Goal: Transaction & Acquisition: Purchase product/service

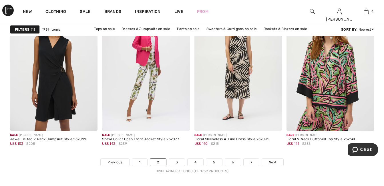
scroll to position [2456, 0]
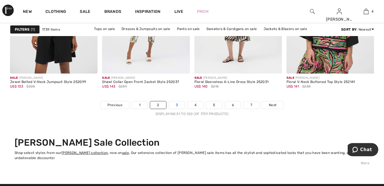
click at [176, 106] on link "3" at bounding box center [177, 104] width 16 height 7
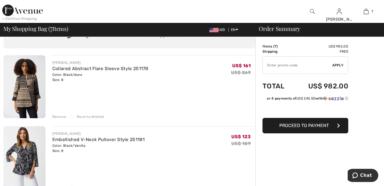
scroll to position [57, 0]
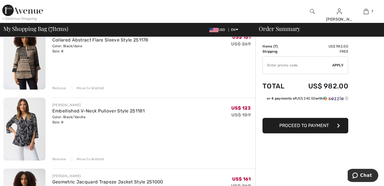
click at [57, 87] on div "Remove" at bounding box center [59, 87] width 14 height 5
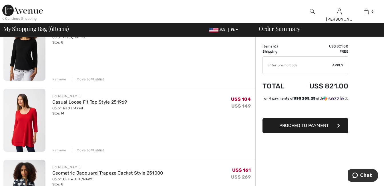
scroll to position [336, 0]
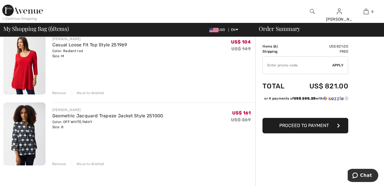
click at [54, 163] on div "Remove" at bounding box center [59, 163] width 14 height 5
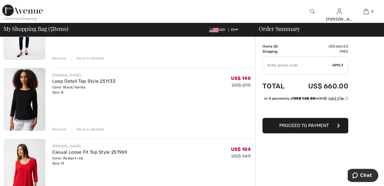
scroll to position [286, 0]
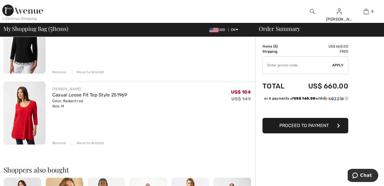
click at [56, 142] on div "Remove" at bounding box center [59, 142] width 14 height 5
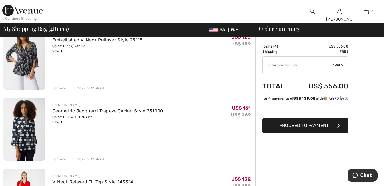
scroll to position [0, 0]
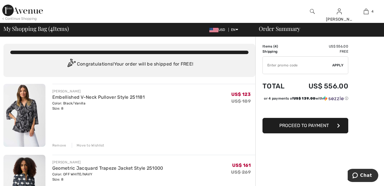
click at [277, 69] on input "TEXT" at bounding box center [296, 65] width 69 height 17
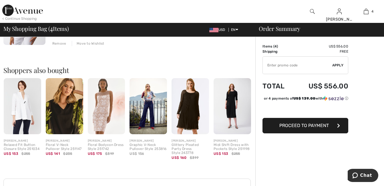
scroll to position [371, 0]
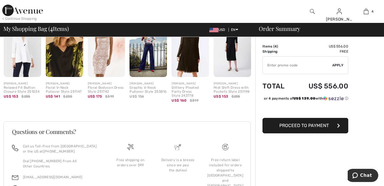
click at [27, 65] on img at bounding box center [22, 49] width 37 height 56
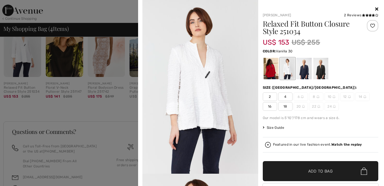
click at [375, 8] on icon at bounding box center [376, 9] width 3 height 5
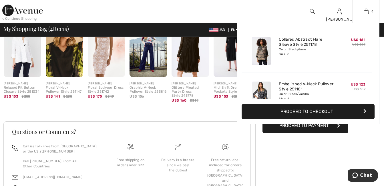
click at [331, 111] on button "Proceed to Checkout" at bounding box center [307, 111] width 133 height 15
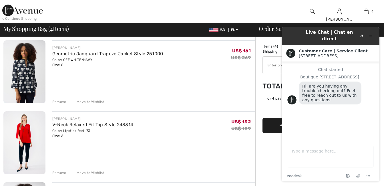
scroll to position [29, 0]
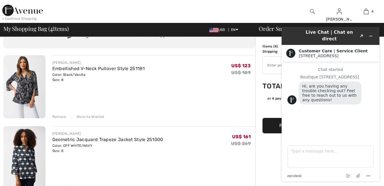
click at [19, 153] on img at bounding box center [24, 157] width 42 height 63
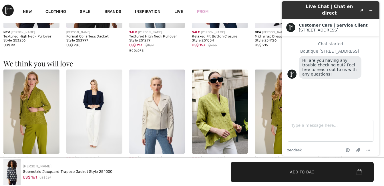
scroll to position [628, 0]
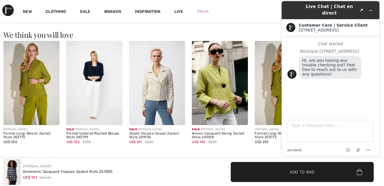
click at [210, 114] on img at bounding box center [220, 83] width 56 height 84
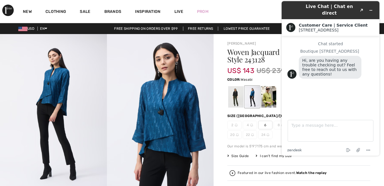
click at [267, 102] on div at bounding box center [268, 96] width 15 height 21
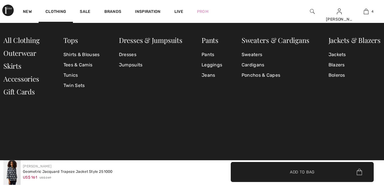
checkbox input "true"
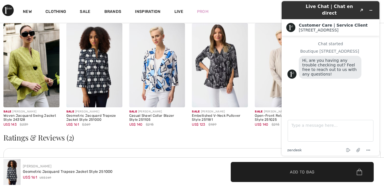
scroll to position [800, 0]
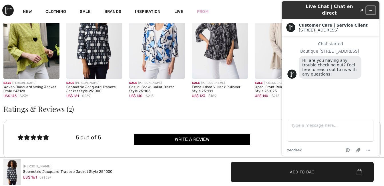
click at [371, 6] on button "Minimize widget" at bounding box center [370, 10] width 9 height 8
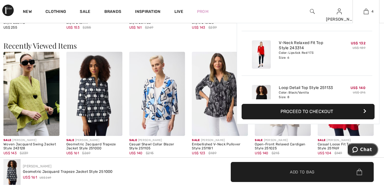
scroll to position [107, 0]
